Goal: Transaction & Acquisition: Subscribe to service/newsletter

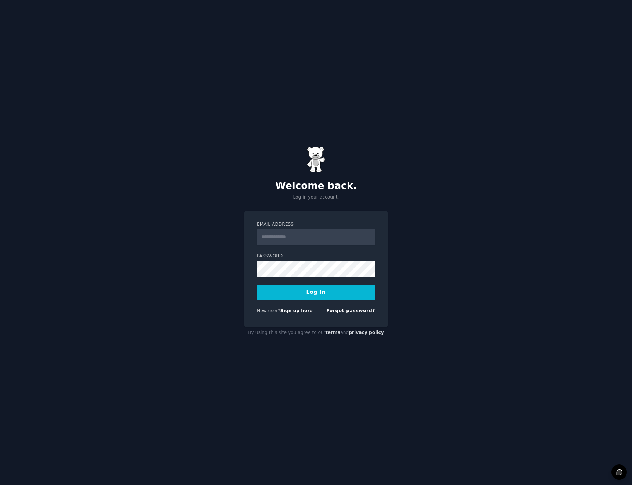
click at [303, 313] on link "Sign up here" at bounding box center [296, 310] width 32 height 5
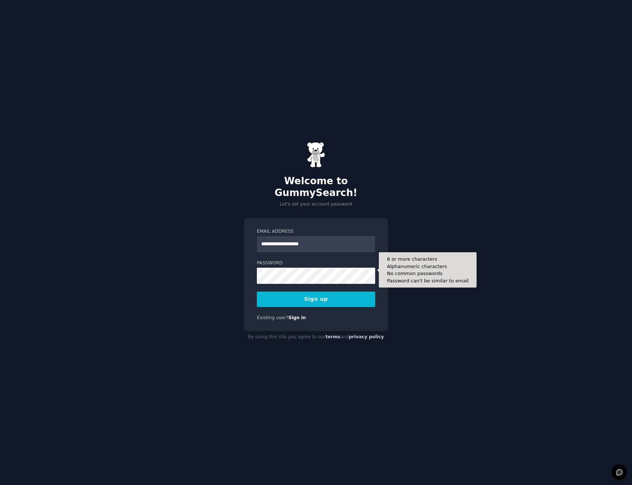
type input "**********"
click at [316, 293] on button "Sign up" at bounding box center [316, 298] width 118 height 15
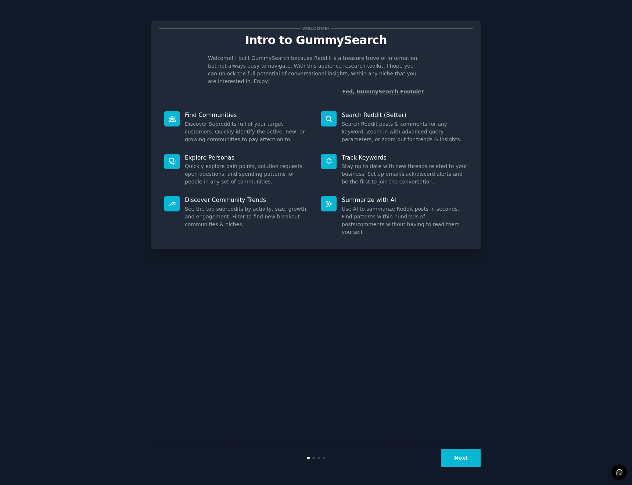
click at [450, 457] on button "Next" at bounding box center [460, 458] width 39 height 18
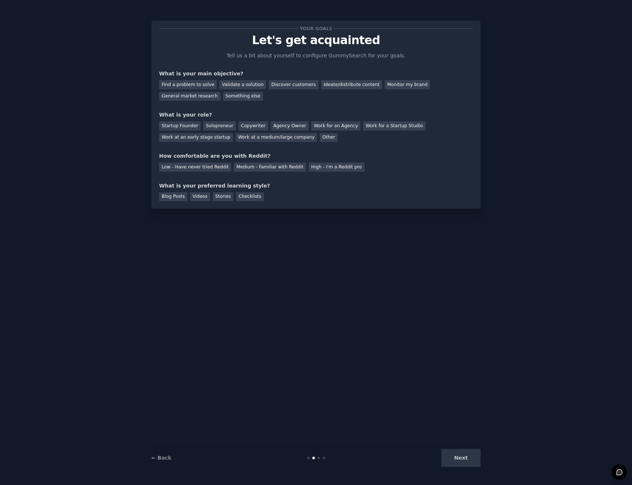
click at [452, 457] on div "Next" at bounding box center [426, 458] width 110 height 18
click at [189, 85] on div "Find a problem to solve" at bounding box center [188, 84] width 58 height 9
click at [241, 86] on div "Validate a solution" at bounding box center [242, 84] width 47 height 9
click at [202, 83] on div "Find a problem to solve" at bounding box center [188, 84] width 58 height 9
click at [222, 128] on div "Solopreneur" at bounding box center [219, 125] width 32 height 9
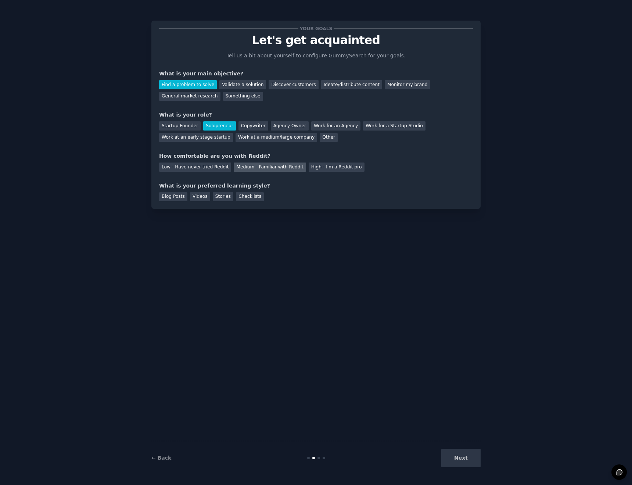
click at [246, 167] on div "Medium - Familiar with Reddit" at bounding box center [270, 166] width 72 height 9
click at [168, 195] on div "Blog Posts" at bounding box center [173, 196] width 28 height 9
click at [213, 195] on div "Stories" at bounding box center [223, 196] width 21 height 9
click at [194, 195] on div "Videos" at bounding box center [200, 196] width 20 height 9
click at [172, 197] on div "Blog Posts" at bounding box center [173, 196] width 28 height 9
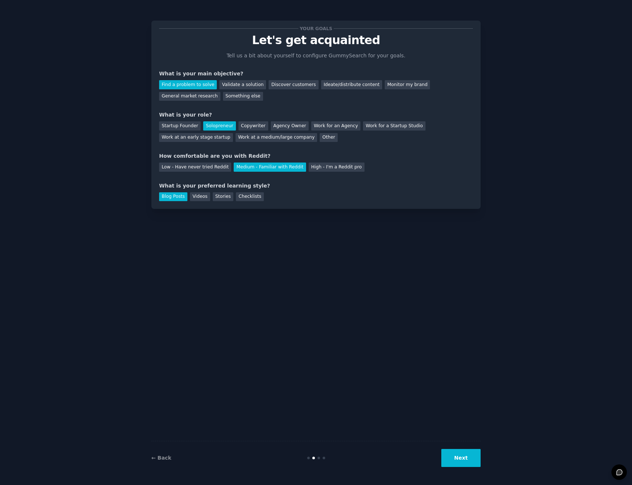
click at [464, 464] on button "Next" at bounding box center [460, 458] width 39 height 18
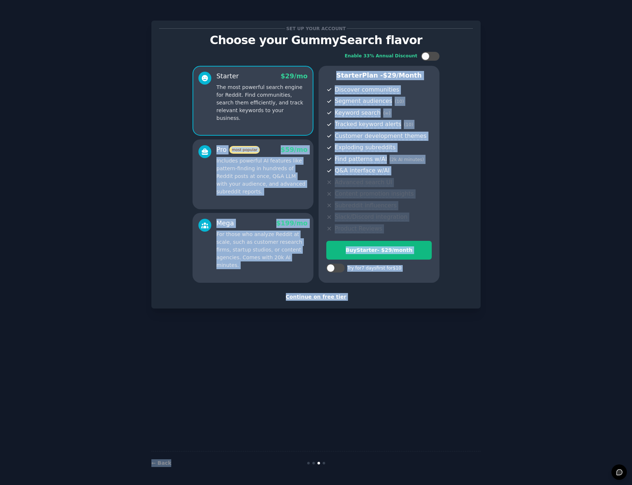
drag, startPoint x: 329, startPoint y: 389, endPoint x: 141, endPoint y: 117, distance: 330.4
click at [152, 132] on div "Set up your account Choose your GummySearch flavor Enable 33% Annual Discount S…" at bounding box center [315, 242] width 329 height 464
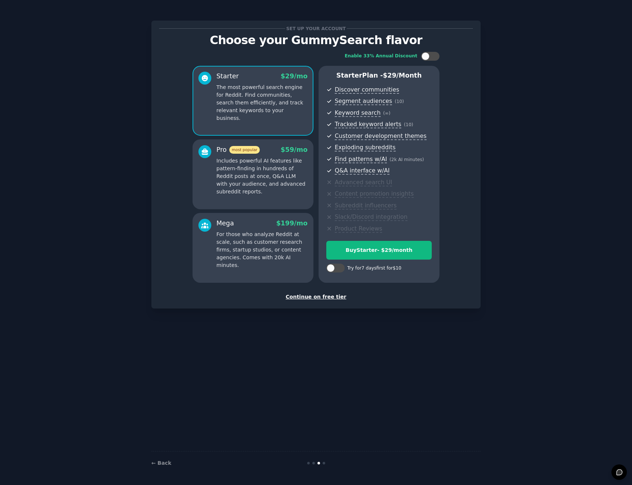
click at [100, 50] on div "Set up your account Choose your GummySearch flavor Enable 33% Annual Discount S…" at bounding box center [316, 242] width 612 height 464
